Goal: Information Seeking & Learning: Learn about a topic

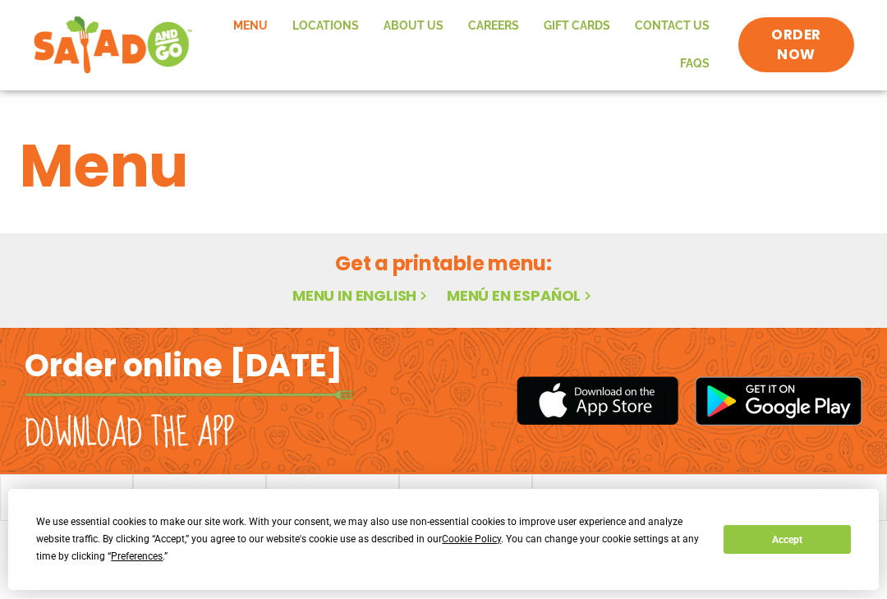
click at [794, 543] on button "Accept" at bounding box center [787, 540] width 127 height 29
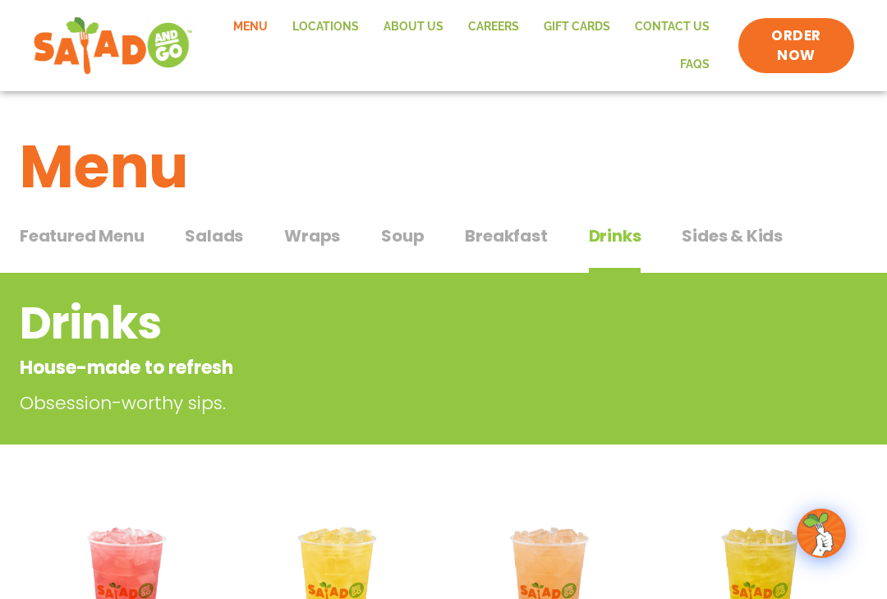
click at [223, 237] on span "Salads" at bounding box center [214, 235] width 58 height 25
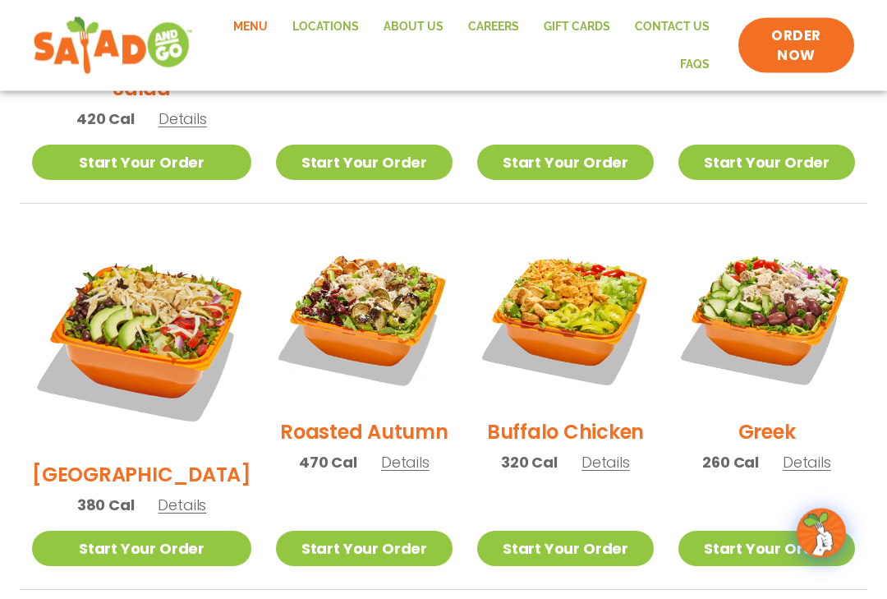
scroll to position [741, 0]
click at [785, 290] on img at bounding box center [767, 316] width 177 height 177
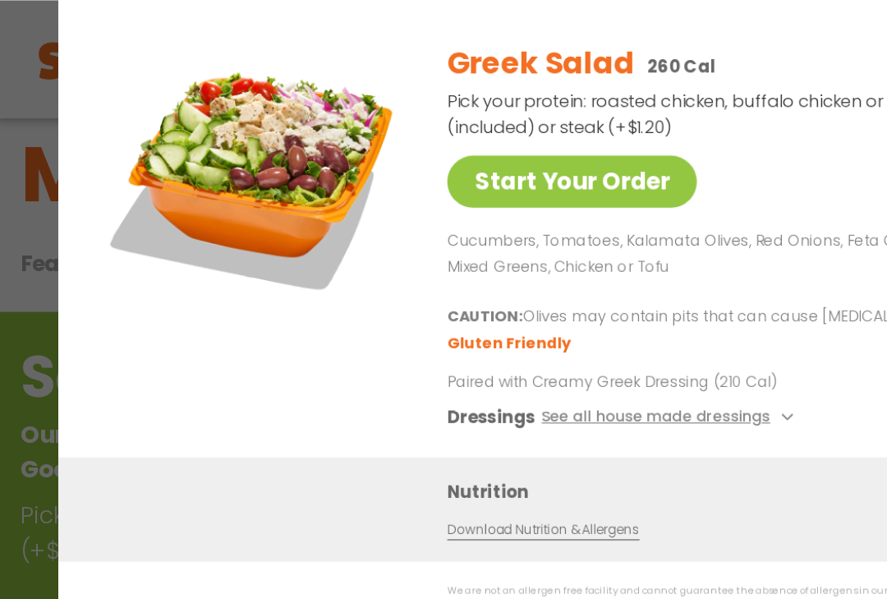
scroll to position [31, 0]
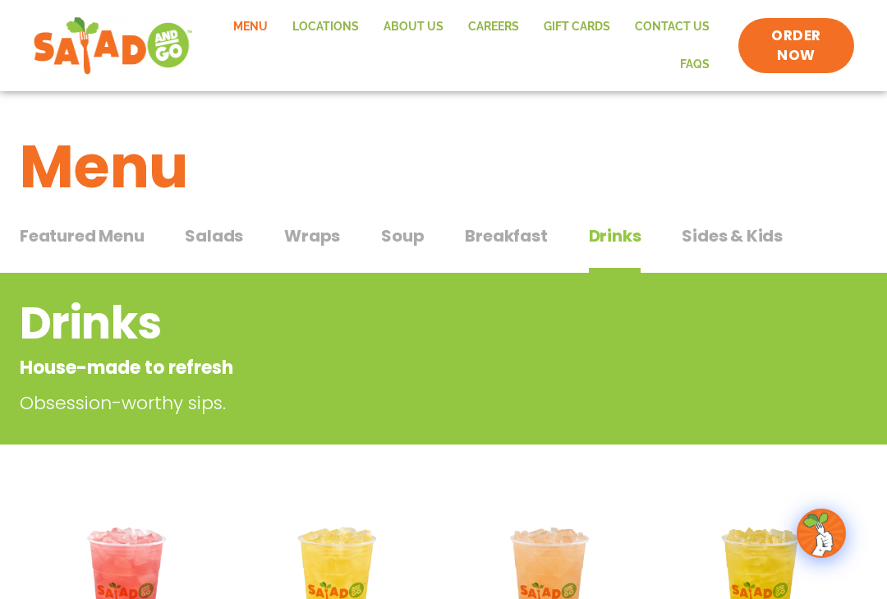
click at [518, 246] on span "Breakfast" at bounding box center [506, 235] width 82 height 25
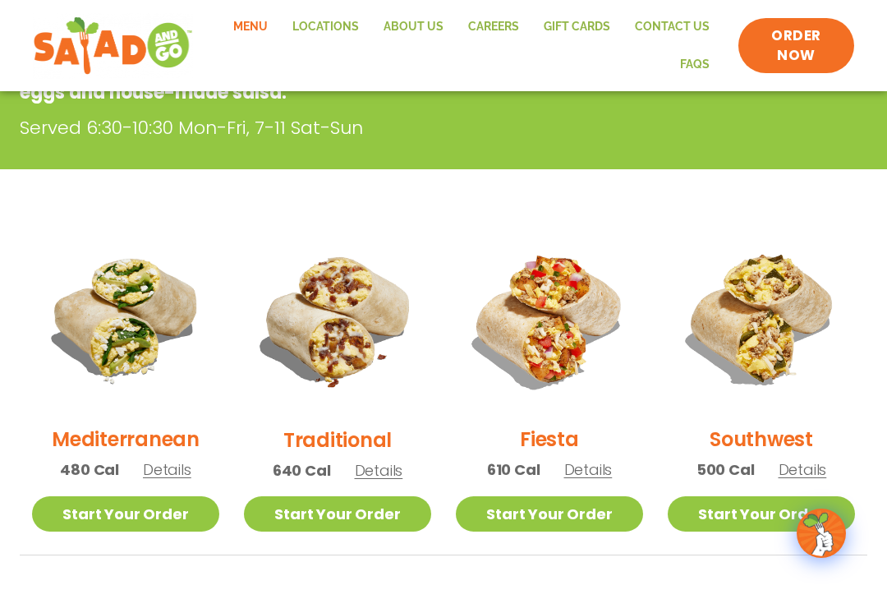
scroll to position [299, 0]
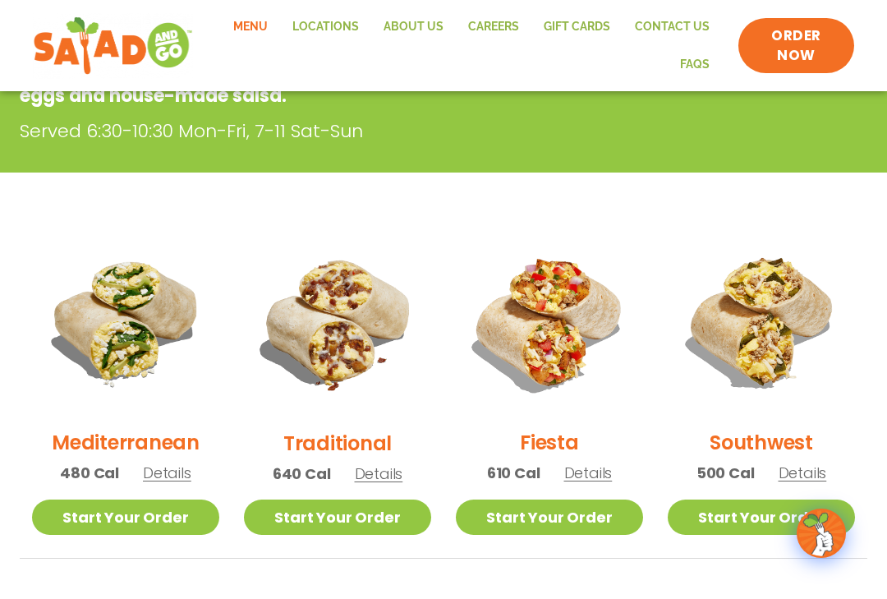
click at [162, 508] on link "Start Your Order" at bounding box center [125, 517] width 187 height 35
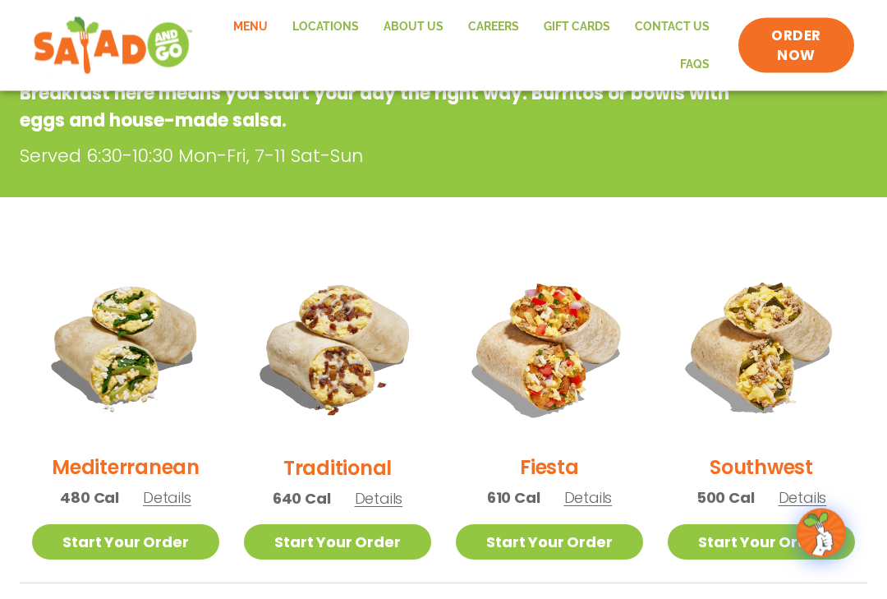
scroll to position [273, 0]
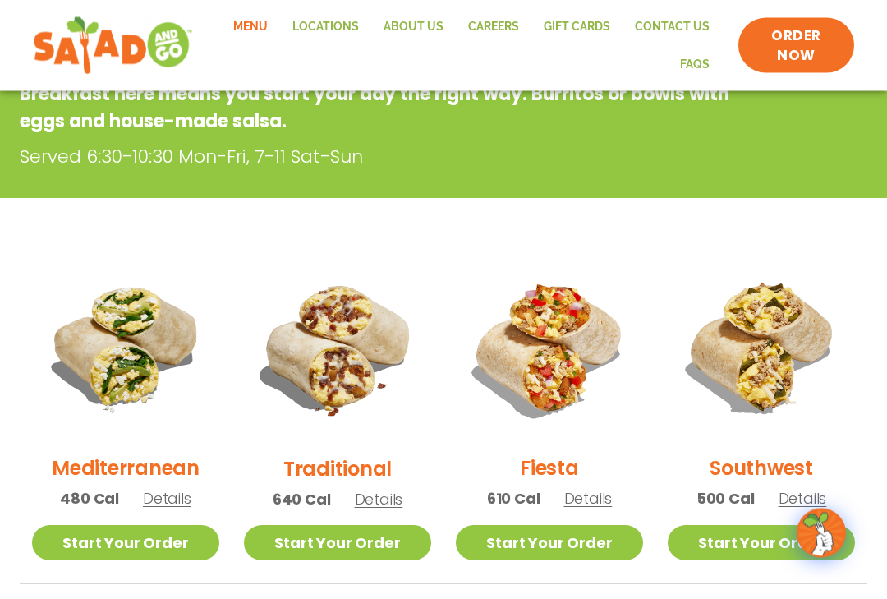
click at [136, 456] on h2 "Mediterranean" at bounding box center [126, 468] width 148 height 29
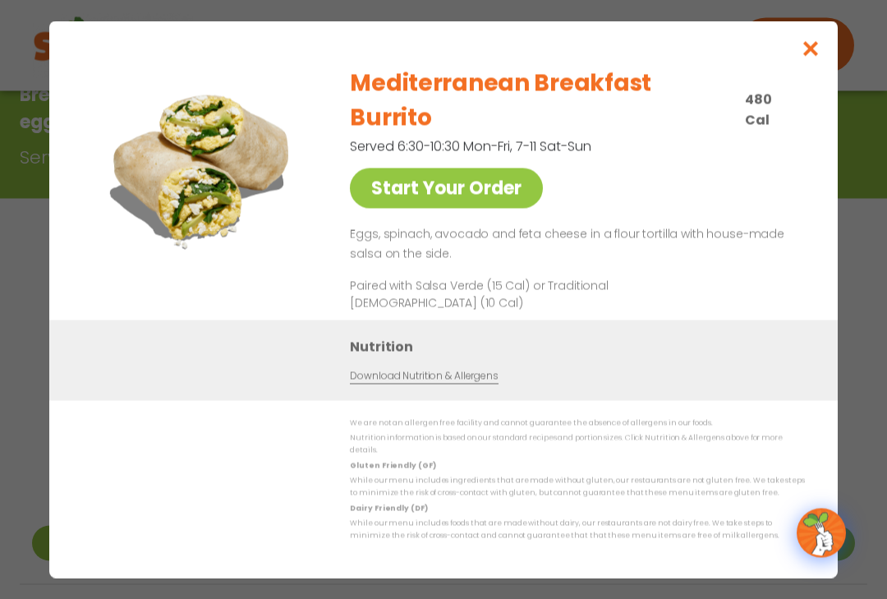
scroll to position [274, 0]
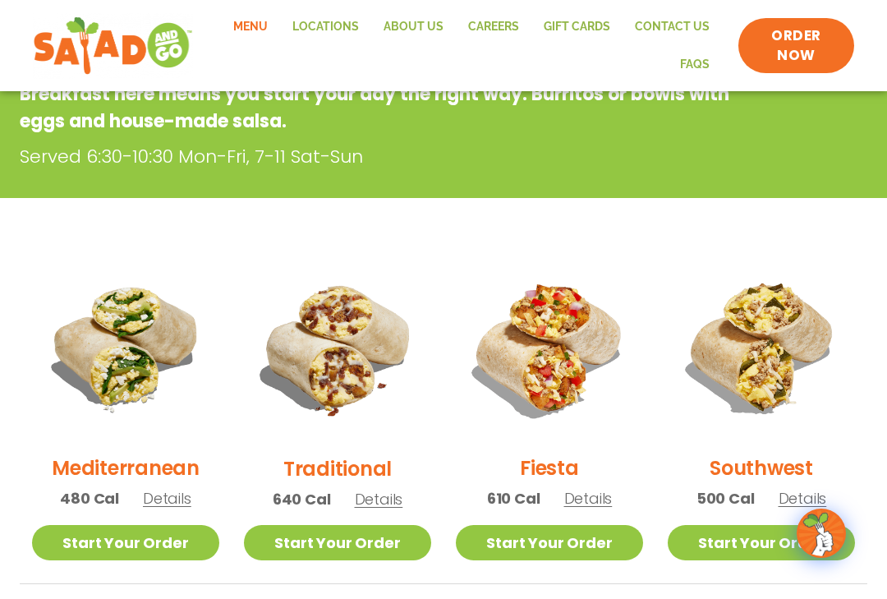
click at [795, 360] on img at bounding box center [761, 347] width 187 height 187
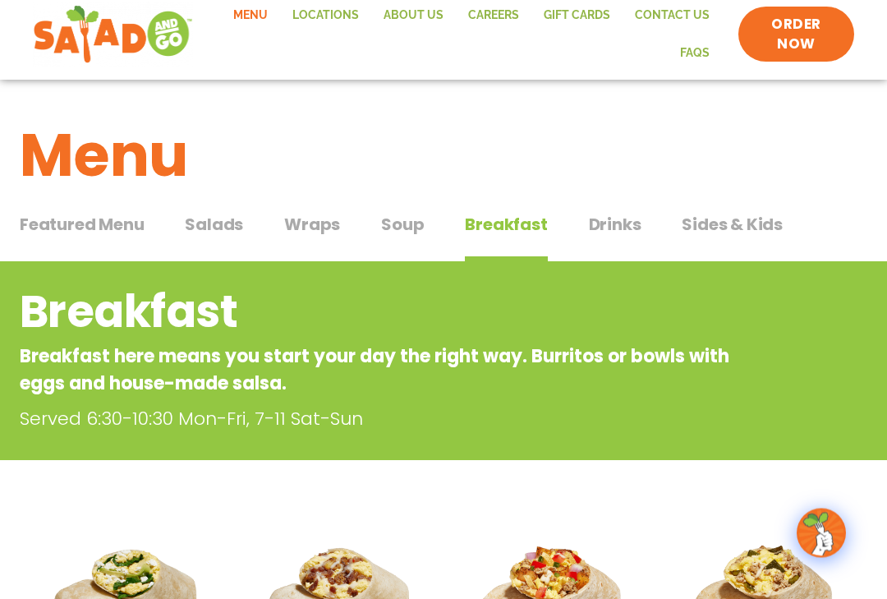
scroll to position [0, 0]
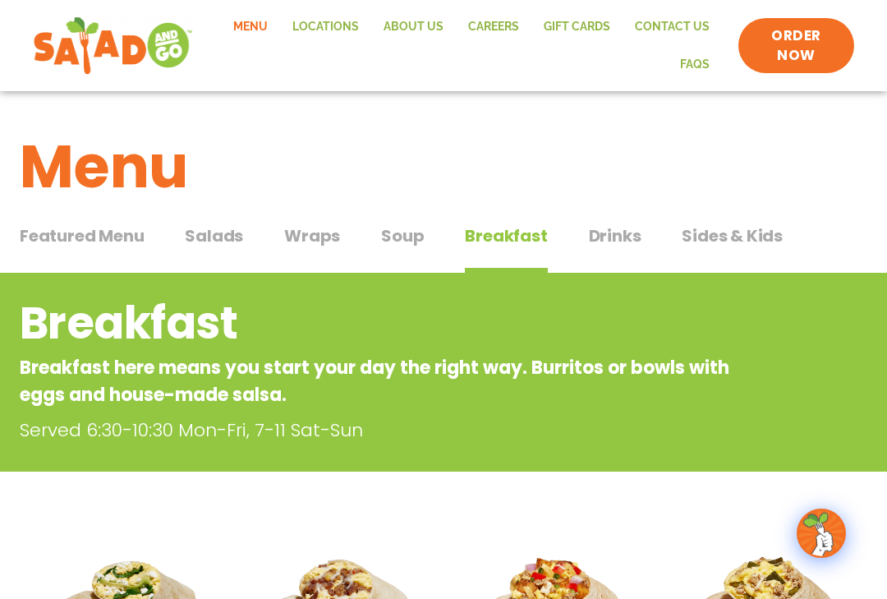
click at [318, 247] on button "Wraps Wraps" at bounding box center [312, 248] width 56 height 50
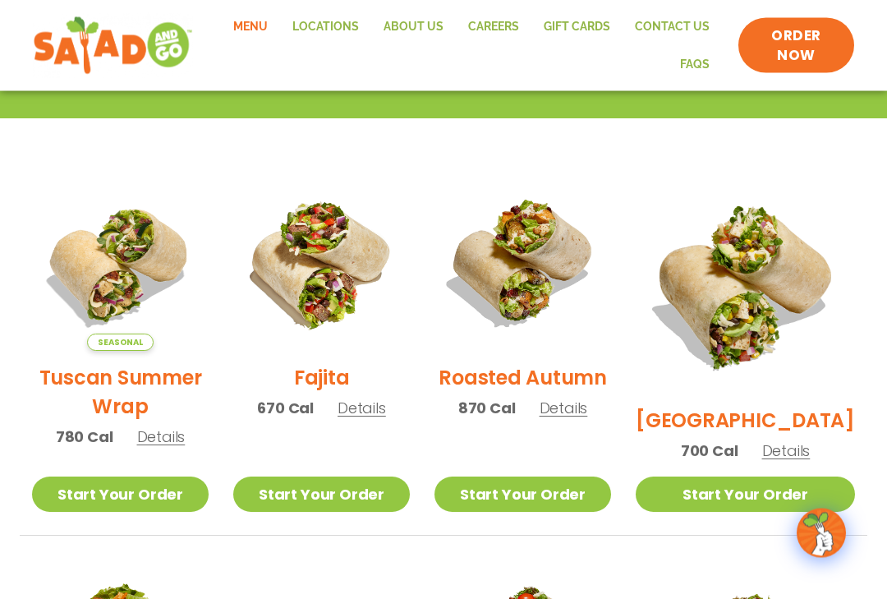
scroll to position [353, 0]
click at [588, 376] on h2 "Roasted Autumn" at bounding box center [523, 377] width 168 height 29
click at [140, 408] on h2 "Tuscan Summer Wrap" at bounding box center [120, 392] width 177 height 58
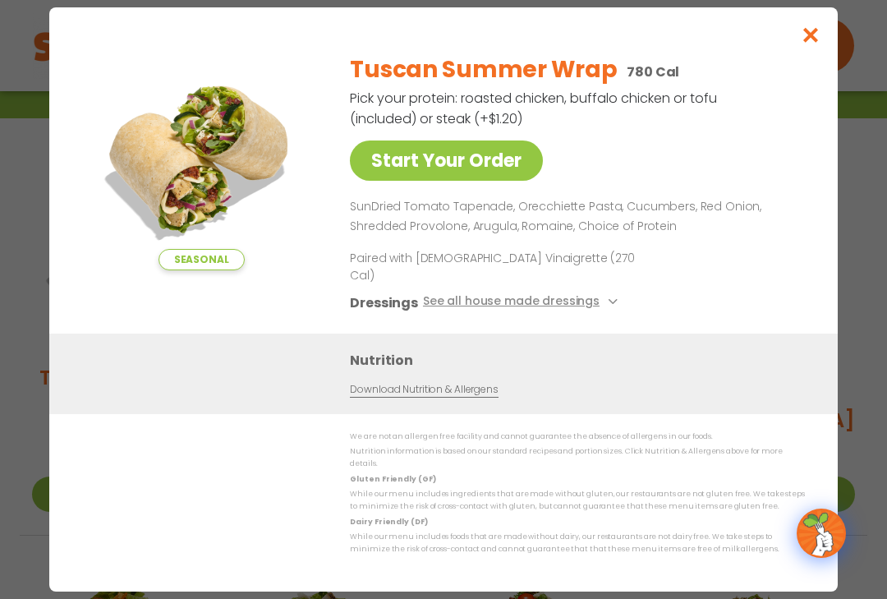
click at [589, 313] on button "See all house made dressings" at bounding box center [523, 303] width 200 height 21
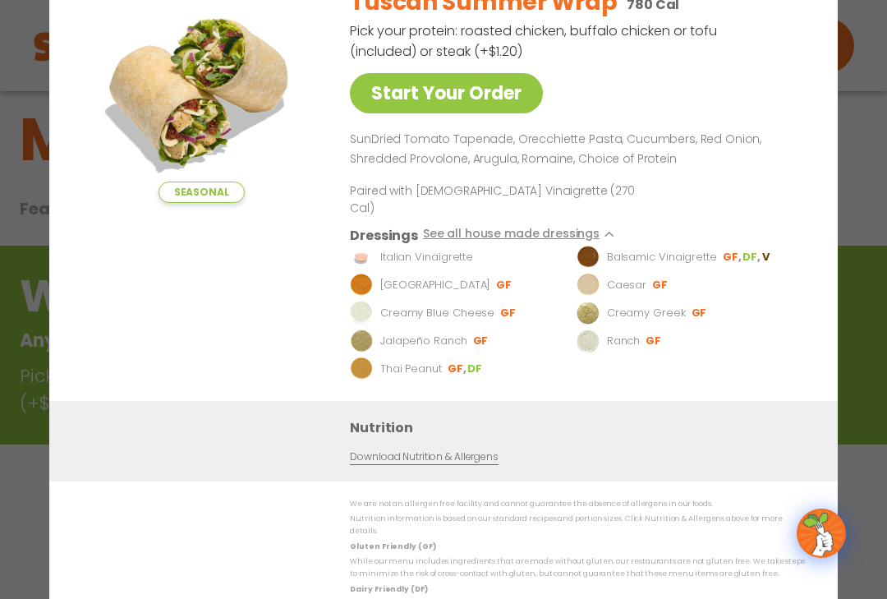
scroll to position [0, 0]
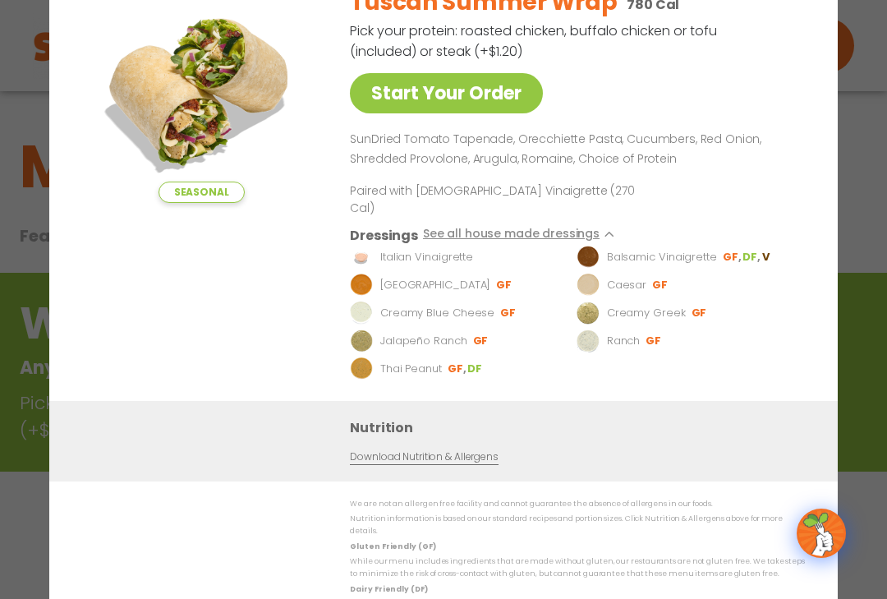
click at [803, 191] on div "Seasonal Start Your Order Tuscan Summer Wrap 780 Cal Pick your protein: roasted…" at bounding box center [443, 187] width 723 height 428
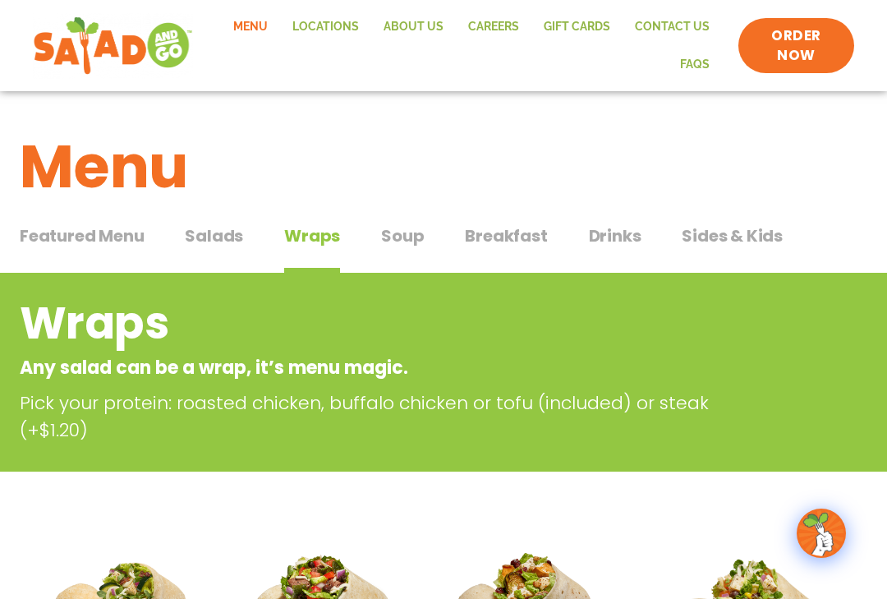
click at [221, 239] on span "Salads" at bounding box center [214, 235] width 58 height 25
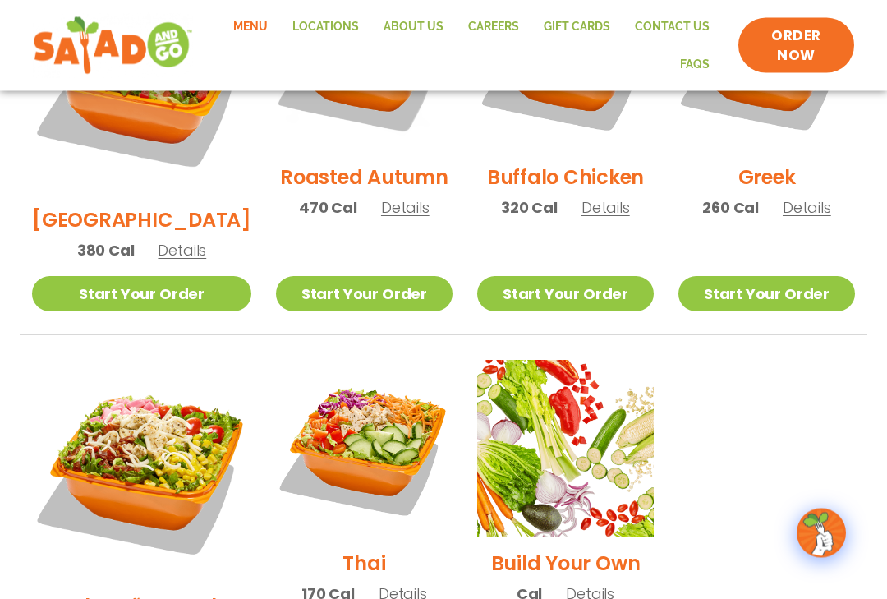
scroll to position [997, 0]
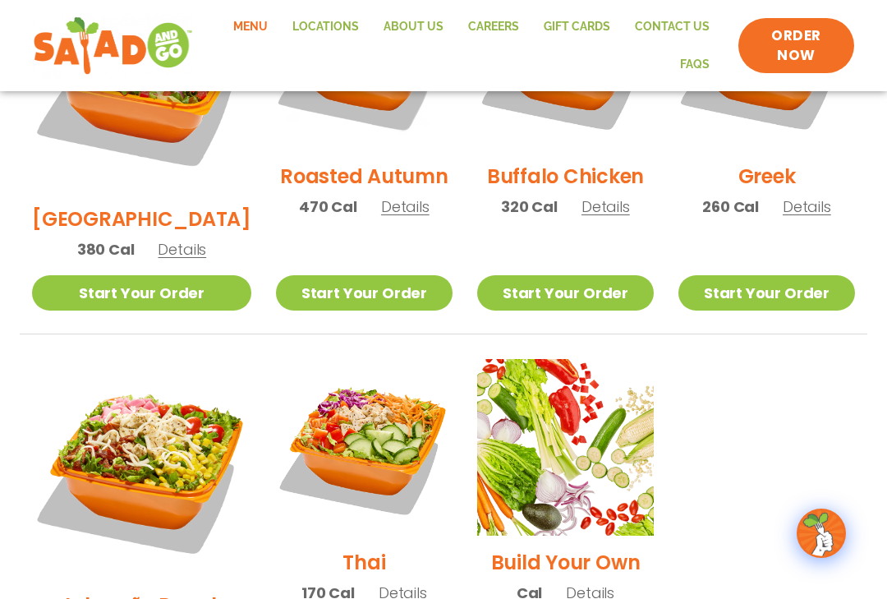
click at [385, 384] on img at bounding box center [364, 447] width 177 height 177
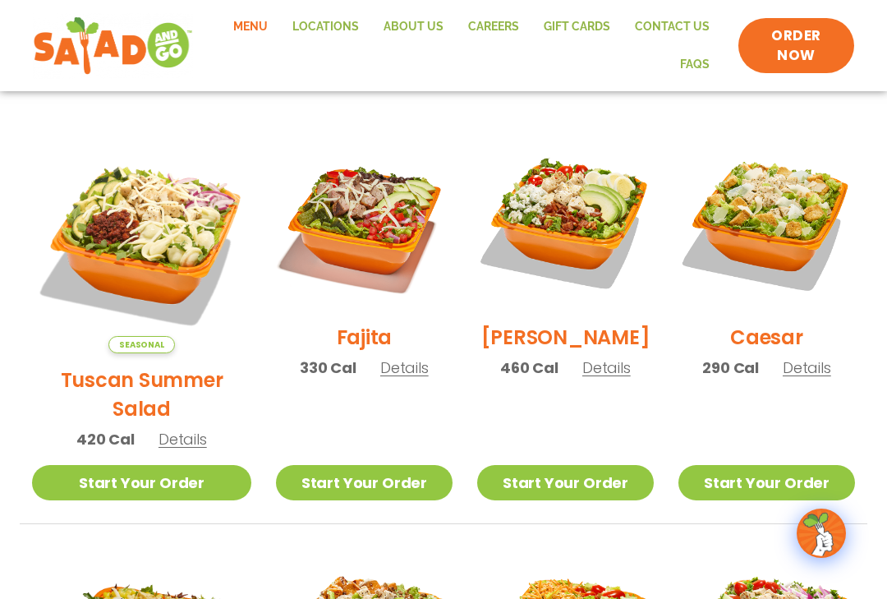
scroll to position [420, 0]
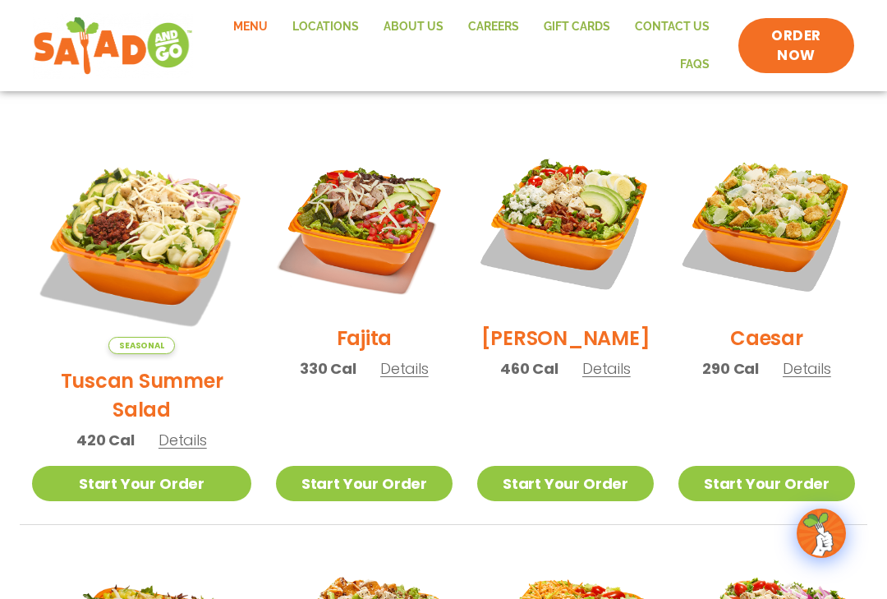
click at [352, 230] on img at bounding box center [364, 223] width 177 height 177
click at [144, 242] on img at bounding box center [141, 244] width 219 height 219
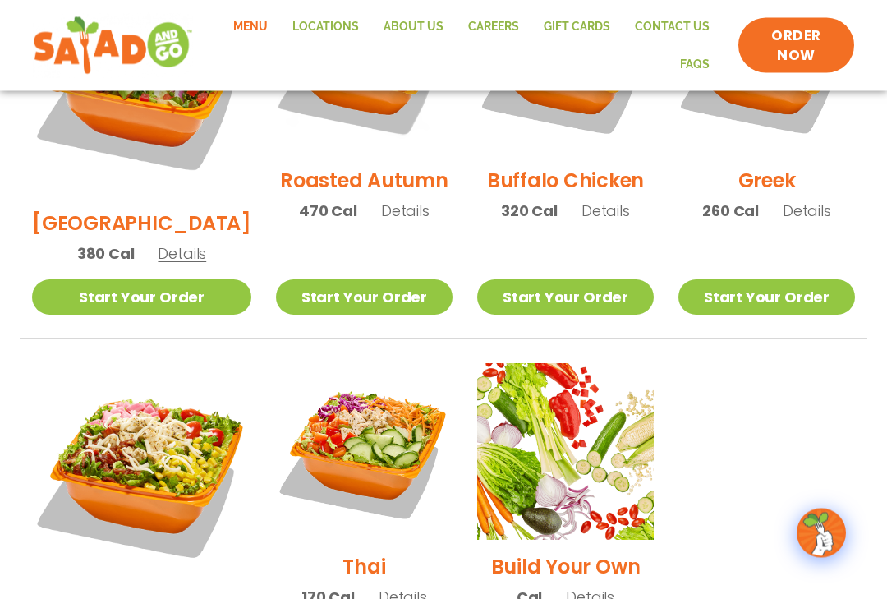
scroll to position [993, 0]
click at [365, 396] on img at bounding box center [364, 451] width 177 height 177
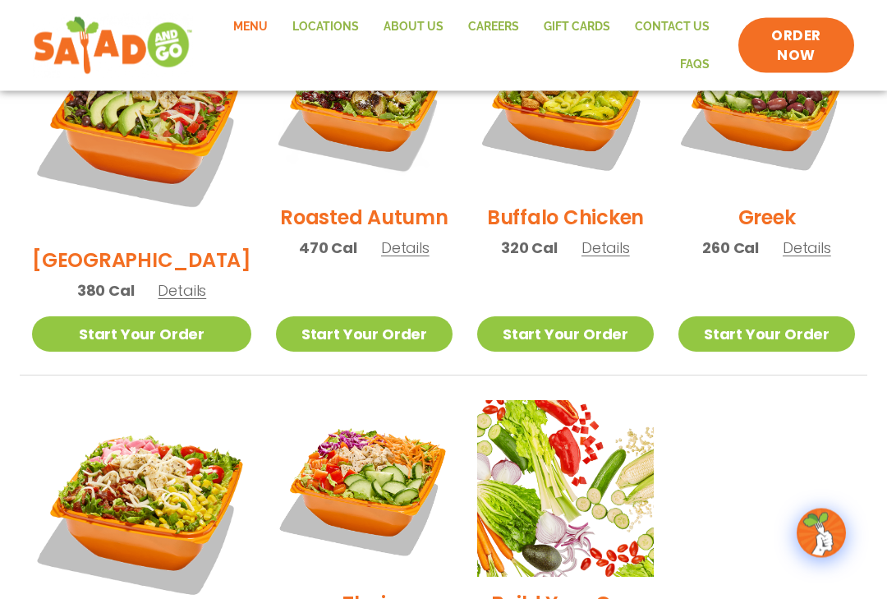
scroll to position [956, 0]
click at [169, 452] on img at bounding box center [141, 509] width 219 height 219
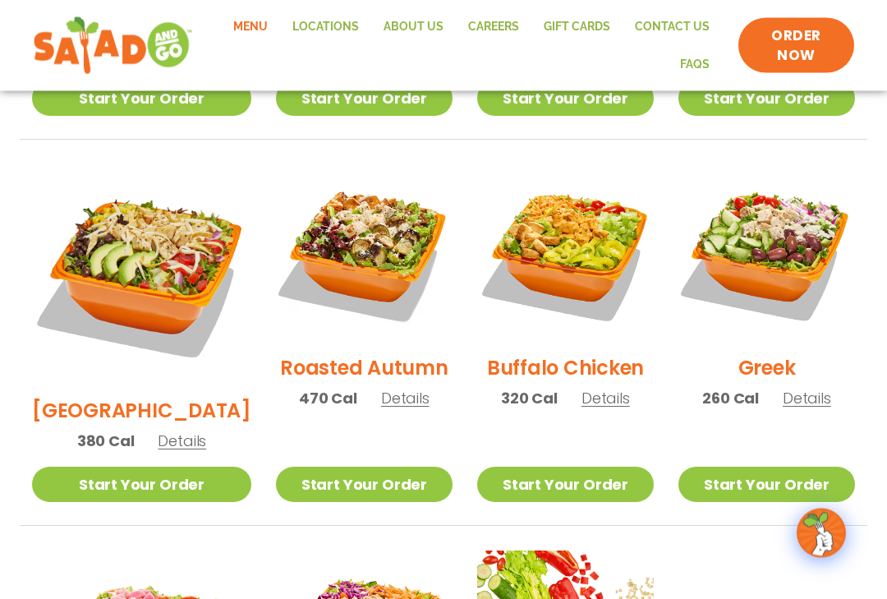
scroll to position [805, 0]
click at [374, 236] on img at bounding box center [364, 252] width 177 height 177
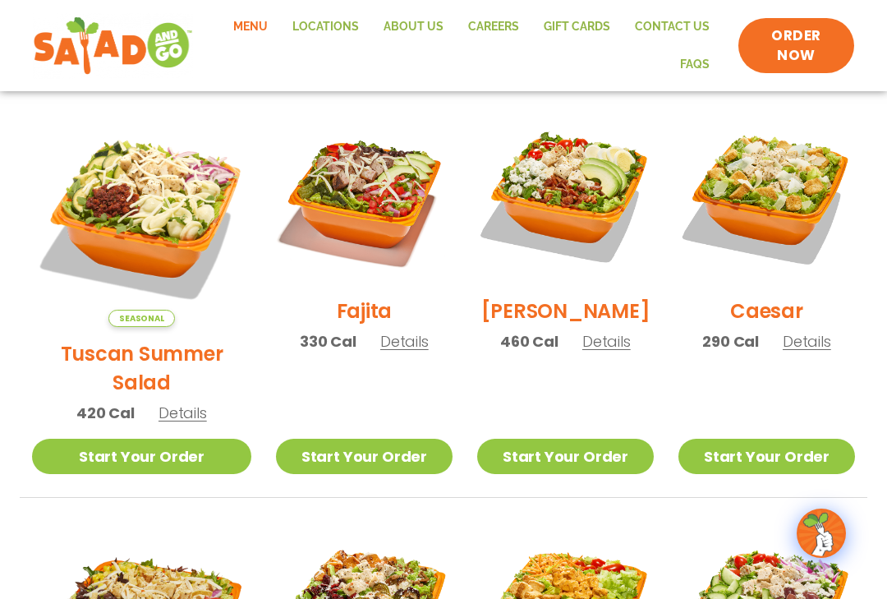
scroll to position [445, 0]
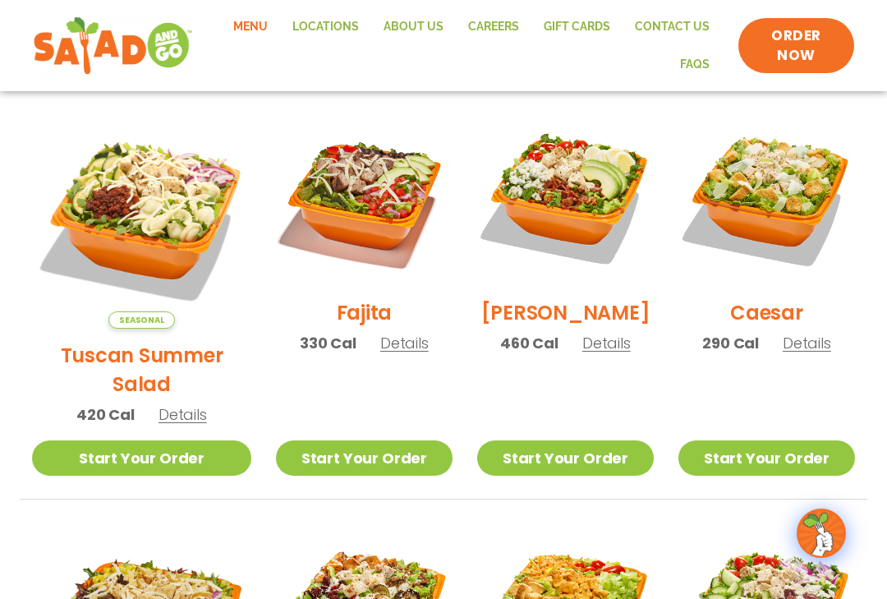
click at [582, 205] on img at bounding box center [565, 197] width 177 height 177
click at [152, 203] on img at bounding box center [141, 218] width 219 height 219
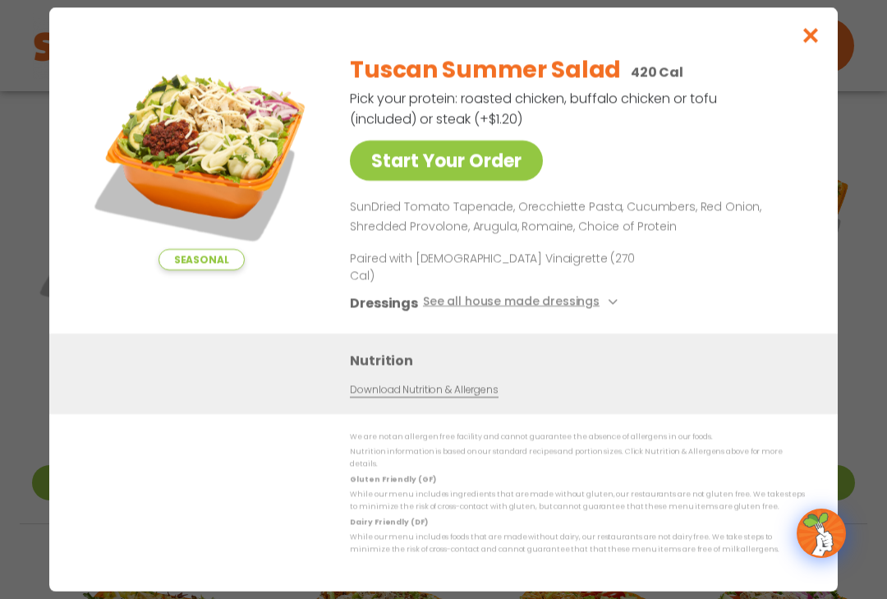
scroll to position [276, 0]
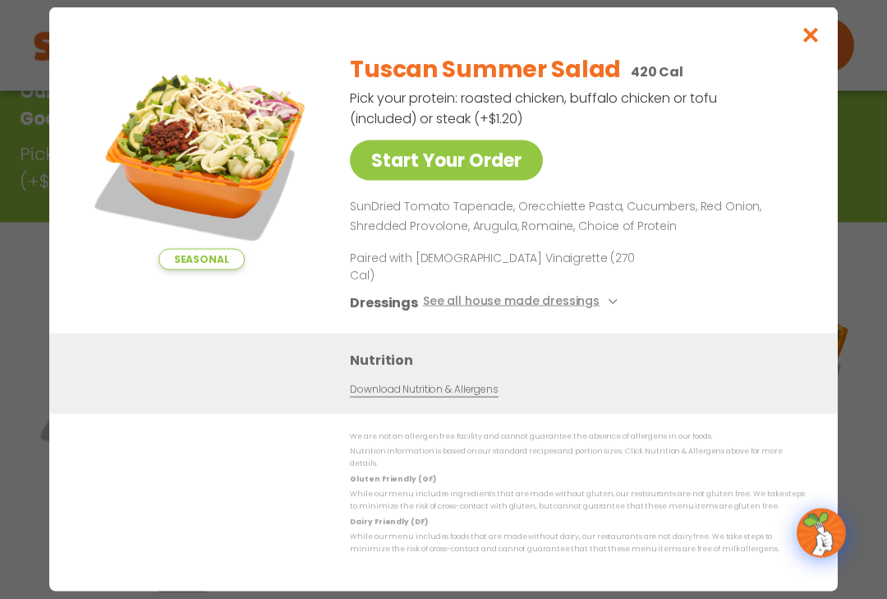
click at [572, 306] on button "See all house made dressings" at bounding box center [523, 303] width 200 height 21
